Goal: Task Accomplishment & Management: Use online tool/utility

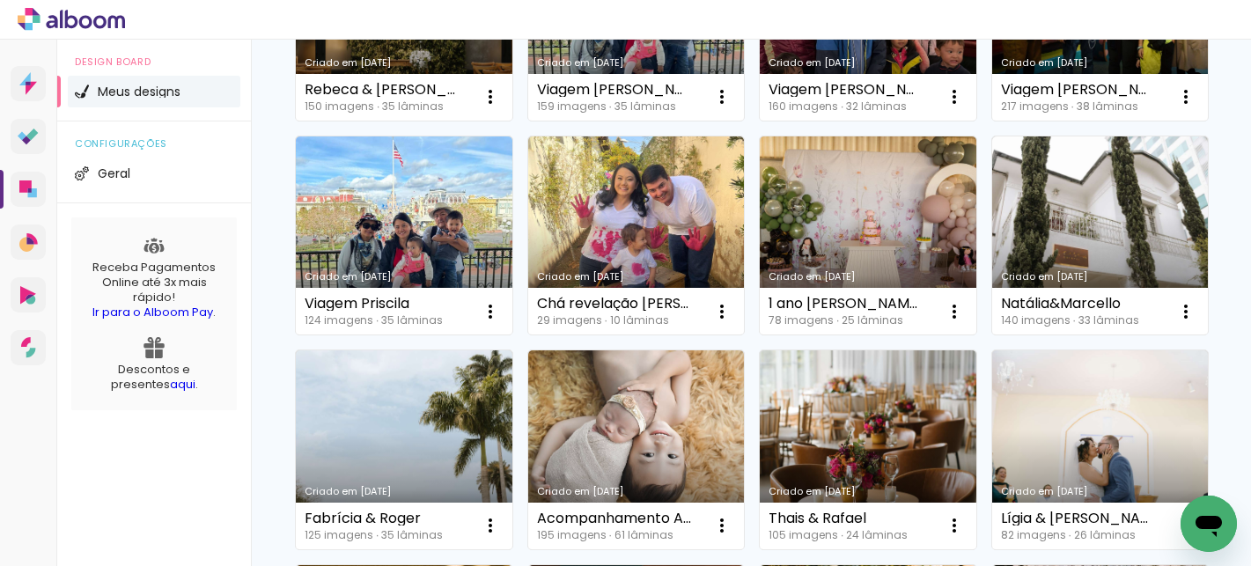
scroll to position [734, 0]
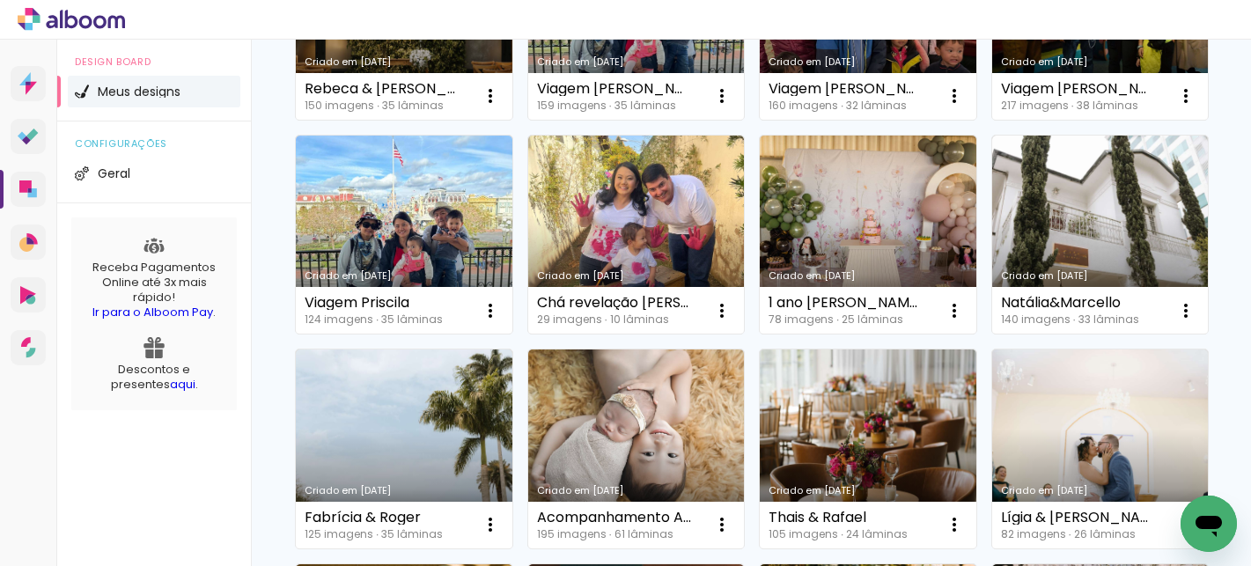
click at [760, 120] on link "Criado em [DATE]" at bounding box center [868, 20] width 217 height 199
